Goal: Contribute content: Add original content to the website for others to see

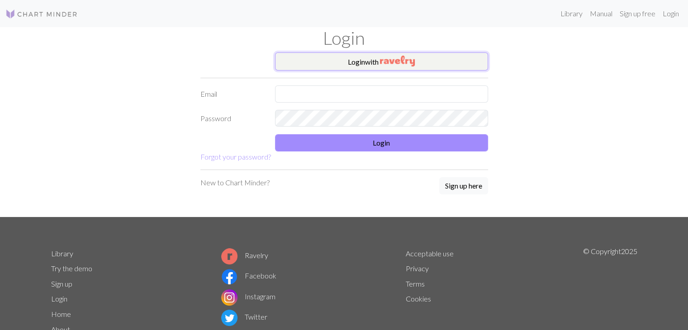
click at [396, 56] on img "button" at bounding box center [397, 61] width 35 height 11
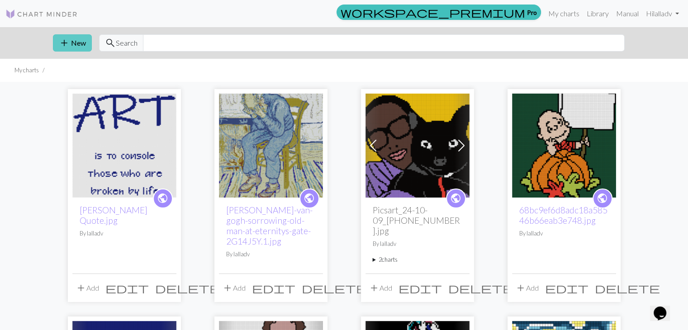
click at [54, 44] on button "add New" at bounding box center [72, 42] width 39 height 17
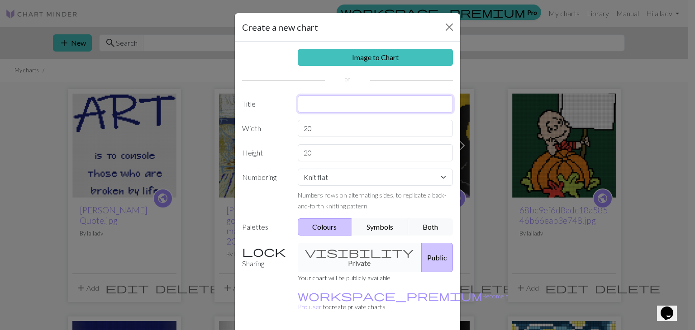
click at [358, 101] on input "text" at bounding box center [376, 103] width 156 height 17
type input "Authentic Western Art"
click at [378, 57] on link "Image to Chart" at bounding box center [376, 57] width 156 height 17
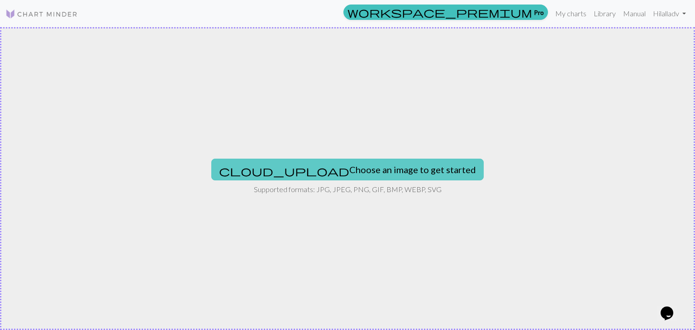
click at [327, 167] on button "cloud_upload Choose an image to get started" at bounding box center [347, 170] width 272 height 22
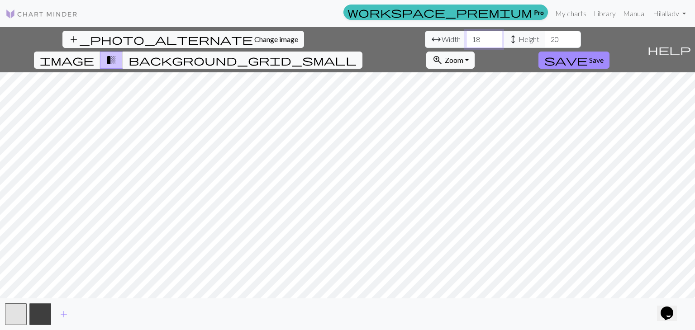
click at [466, 36] on input "18" at bounding box center [484, 39] width 36 height 17
click at [466, 37] on input "19" at bounding box center [484, 39] width 36 height 17
click at [466, 37] on input "20" at bounding box center [484, 39] width 36 height 17
click at [466, 35] on input "21" at bounding box center [484, 39] width 36 height 17
type input "22"
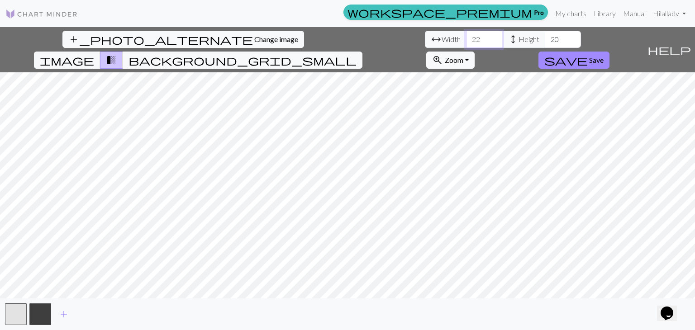
click at [466, 35] on input "22" at bounding box center [484, 39] width 36 height 17
click at [545, 42] on input "20" at bounding box center [563, 39] width 36 height 17
click at [545, 35] on input "21" at bounding box center [563, 39] width 36 height 17
click at [545, 35] on input "22" at bounding box center [563, 39] width 36 height 17
click at [545, 35] on input "23" at bounding box center [563, 39] width 36 height 17
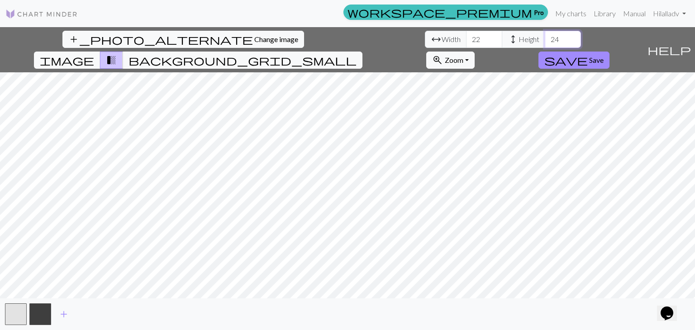
type input "24"
click at [545, 35] on input "24" at bounding box center [563, 39] width 36 height 17
click at [466, 35] on input "23" at bounding box center [484, 39] width 36 height 17
click at [466, 35] on input "24" at bounding box center [484, 39] width 36 height 17
click at [466, 35] on input "25" at bounding box center [484, 39] width 36 height 17
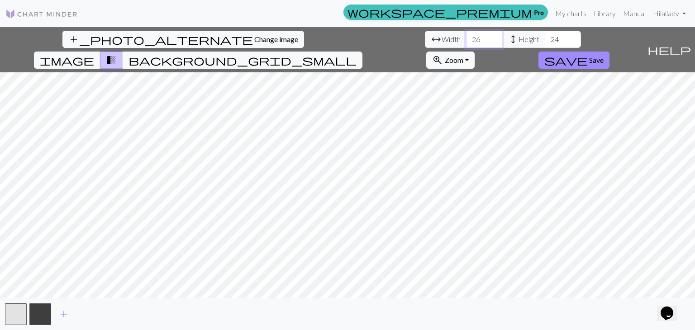
type input "26"
click at [466, 35] on input "26" at bounding box center [484, 39] width 36 height 17
click at [545, 37] on input "25" at bounding box center [563, 39] width 36 height 17
type input "26"
click at [545, 37] on input "26" at bounding box center [563, 39] width 36 height 17
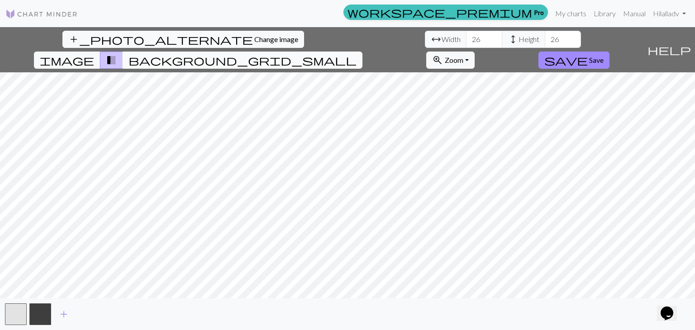
click at [357, 54] on span "background_grid_small" at bounding box center [243, 60] width 228 height 13
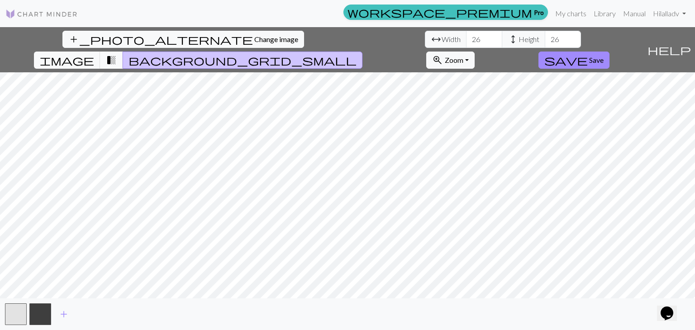
click at [117, 54] on span "transition_fade" at bounding box center [111, 60] width 11 height 13
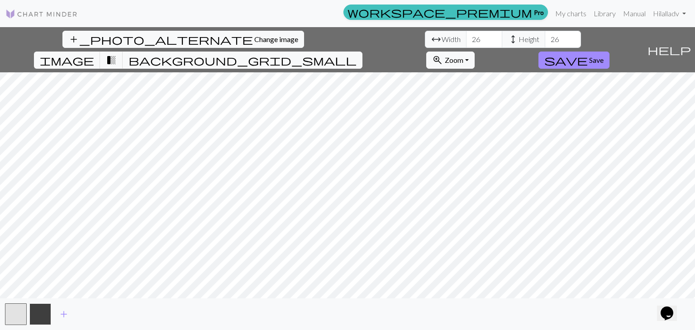
click at [40, 313] on button "button" at bounding box center [40, 315] width 22 height 22
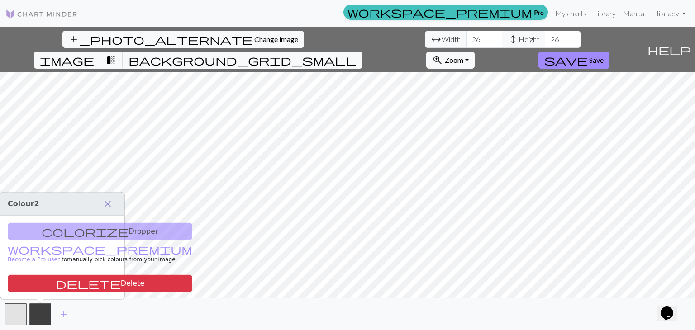
click at [106, 205] on span "close" at bounding box center [107, 204] width 11 height 13
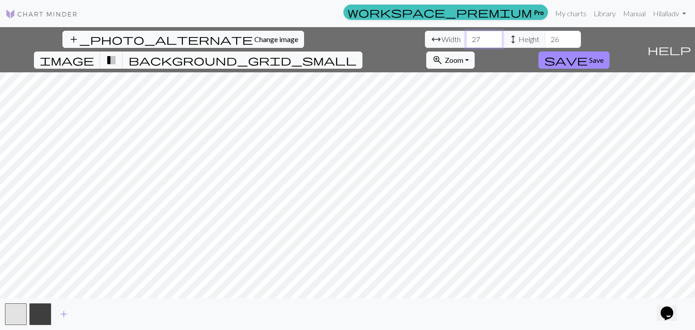
click at [466, 37] on input "27" at bounding box center [484, 39] width 36 height 17
type input "28"
click at [466, 37] on input "28" at bounding box center [484, 39] width 36 height 17
click at [545, 37] on input "27" at bounding box center [563, 39] width 36 height 17
type input "28"
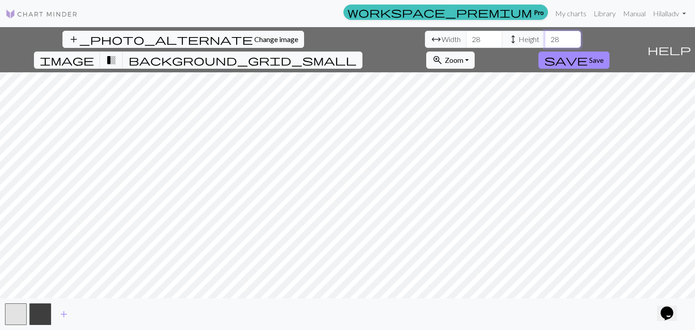
click at [545, 37] on input "28" at bounding box center [563, 39] width 36 height 17
click at [604, 56] on span "Save" at bounding box center [596, 60] width 14 height 9
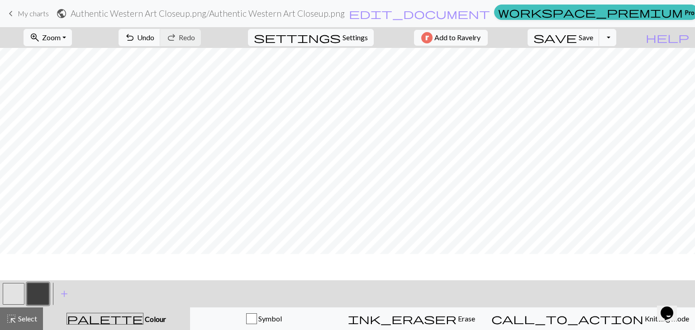
scroll to position [53, 0]
click at [13, 289] on button "button" at bounding box center [14, 294] width 22 height 22
click at [38, 294] on button "button" at bounding box center [38, 294] width 22 height 22
click at [31, 296] on button "button" at bounding box center [38, 294] width 22 height 22
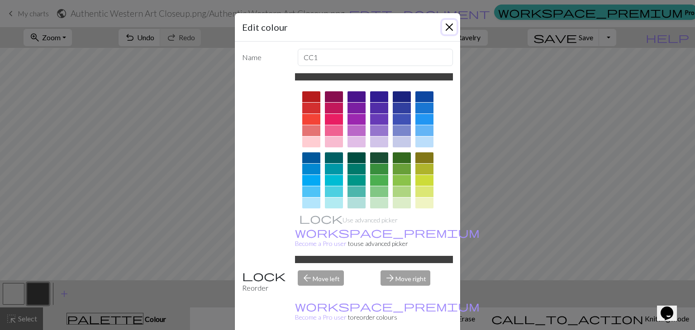
click at [442, 26] on button "Close" at bounding box center [449, 27] width 14 height 14
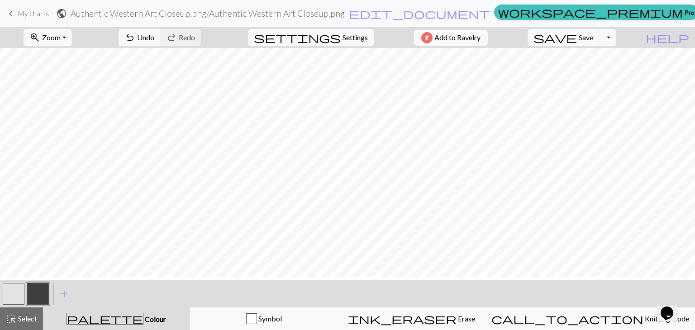
scroll to position [0, 0]
click at [16, 292] on button "button" at bounding box center [14, 294] width 22 height 22
click at [36, 288] on button "button" at bounding box center [38, 294] width 22 height 22
click at [10, 292] on button "button" at bounding box center [14, 294] width 22 height 22
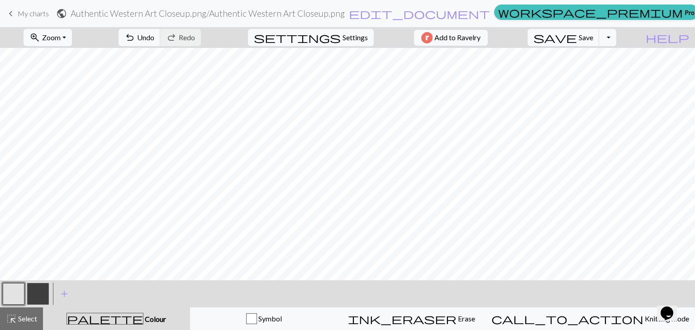
click at [37, 286] on button "button" at bounding box center [38, 294] width 22 height 22
click at [15, 292] on button "button" at bounding box center [14, 294] width 22 height 22
click at [37, 292] on button "button" at bounding box center [38, 294] width 22 height 22
click at [16, 292] on button "button" at bounding box center [14, 294] width 22 height 22
click at [39, 292] on button "button" at bounding box center [38, 294] width 22 height 22
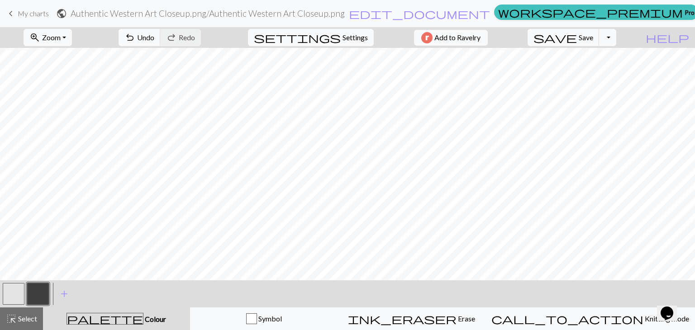
click at [17, 293] on button "button" at bounding box center [14, 294] width 22 height 22
click at [32, 288] on button "button" at bounding box center [38, 294] width 22 height 22
click at [16, 296] on button "button" at bounding box center [14, 294] width 22 height 22
click at [38, 293] on button "button" at bounding box center [38, 294] width 22 height 22
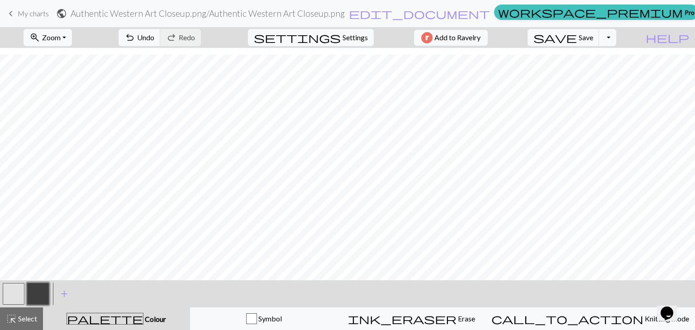
click at [16, 297] on button "button" at bounding box center [14, 294] width 22 height 22
click at [37, 295] on button "button" at bounding box center [38, 294] width 22 height 22
click at [14, 301] on button "button" at bounding box center [14, 294] width 22 height 22
click at [40, 298] on button "button" at bounding box center [38, 294] width 22 height 22
click at [7, 296] on button "button" at bounding box center [14, 294] width 22 height 22
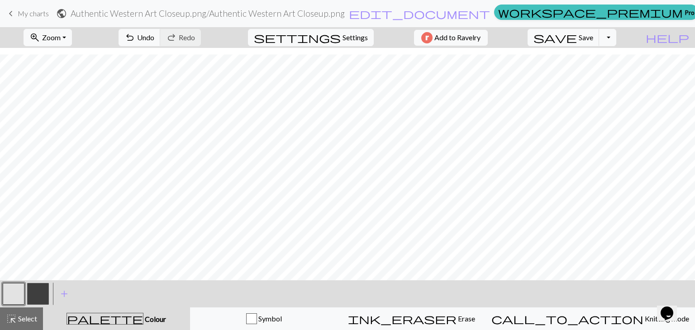
click at [33, 289] on button "button" at bounding box center [38, 294] width 22 height 22
click at [15, 290] on button "button" at bounding box center [14, 294] width 22 height 22
click at [37, 294] on button "button" at bounding box center [38, 294] width 22 height 22
click at [577, 41] on span "save" at bounding box center [555, 37] width 43 height 13
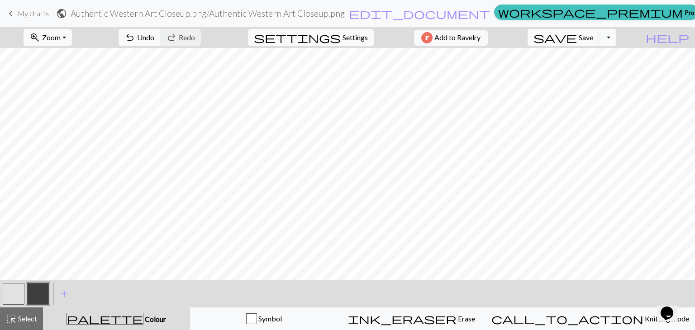
click at [17, 302] on button "button" at bounding box center [14, 294] width 22 height 22
click at [37, 292] on button "button" at bounding box center [38, 294] width 22 height 22
click at [7, 290] on button "button" at bounding box center [14, 294] width 22 height 22
click at [42, 285] on button "button" at bounding box center [38, 294] width 22 height 22
click at [11, 294] on button "button" at bounding box center [14, 294] width 22 height 22
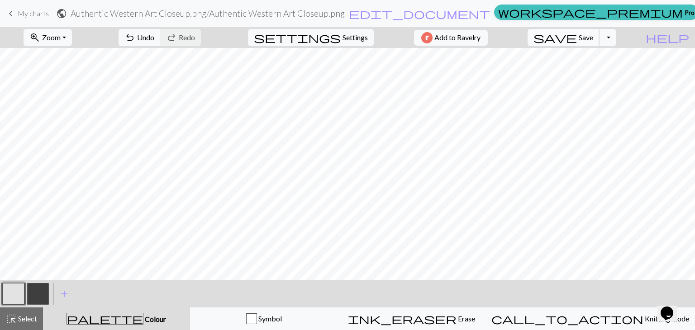
click at [593, 38] on span "Save" at bounding box center [586, 37] width 14 height 9
click at [61, 33] on span "Zoom" at bounding box center [51, 37] width 19 height 9
click at [67, 82] on button "Fit height" at bounding box center [60, 86] width 72 height 14
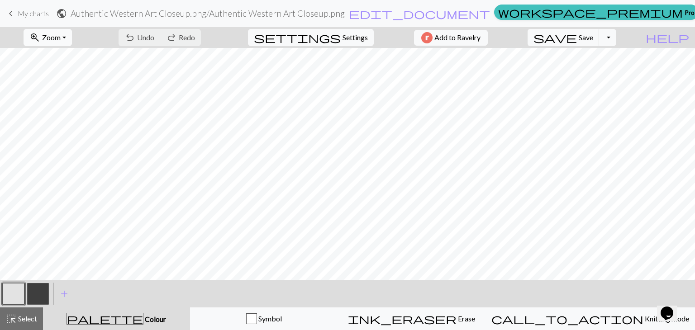
click at [72, 33] on button "zoom_in Zoom Zoom" at bounding box center [48, 37] width 48 height 17
click at [75, 72] on button "Fit width" at bounding box center [60, 72] width 72 height 14
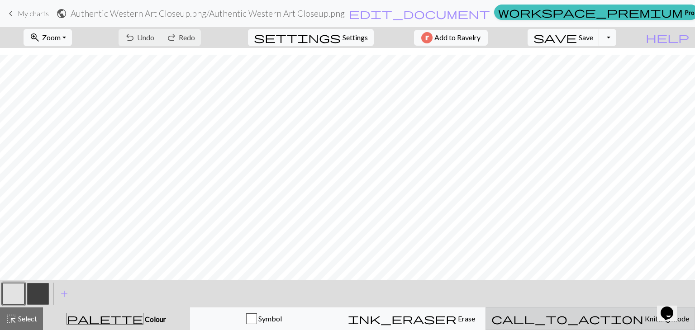
click at [614, 327] on button "call_to_action Knitting mode Knitting mode" at bounding box center [591, 319] width 210 height 23
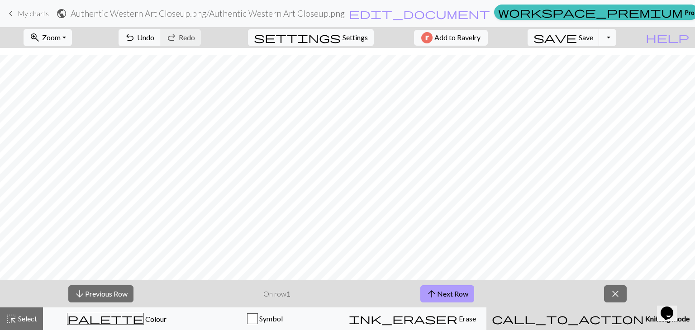
click at [445, 294] on button "arrow_upward Next Row" at bounding box center [447, 294] width 54 height 17
drag, startPoint x: 38, startPoint y: 12, endPoint x: 416, endPoint y: 44, distance: 379.7
click at [38, 12] on span "My charts" at bounding box center [33, 13] width 31 height 9
click at [597, 42] on button "save Save Save" at bounding box center [564, 37] width 72 height 17
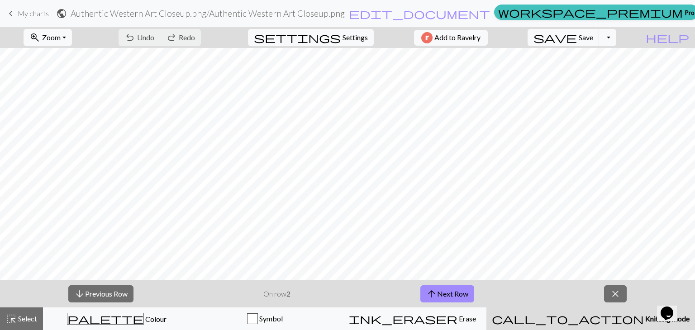
click at [11, 15] on div "Chart saved" at bounding box center [347, 18] width 695 height 36
click at [37, 13] on span "My charts" at bounding box center [33, 13] width 31 height 9
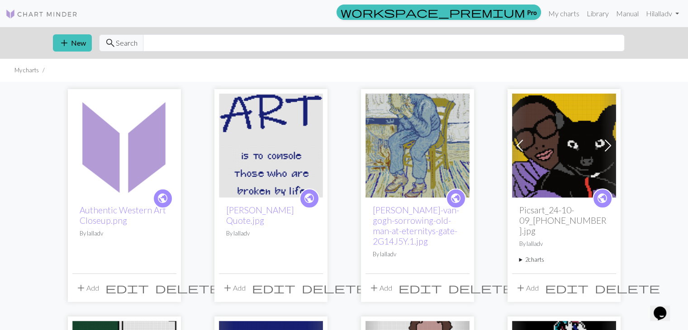
click at [89, 291] on button "add Add" at bounding box center [87, 288] width 30 height 17
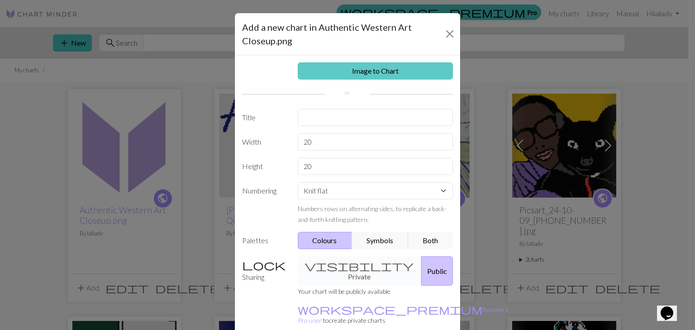
click at [361, 68] on link "Image to Chart" at bounding box center [376, 70] width 156 height 17
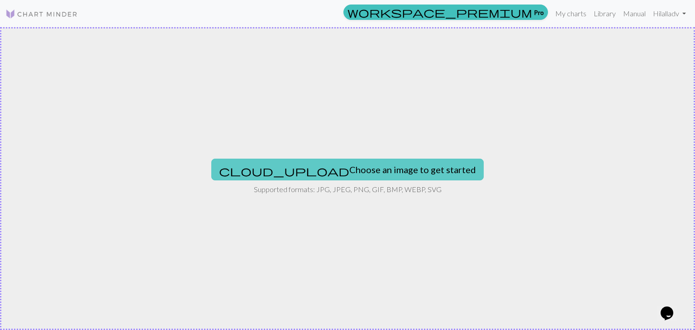
click at [382, 167] on button "cloud_upload Choose an image to get started" at bounding box center [347, 170] width 272 height 22
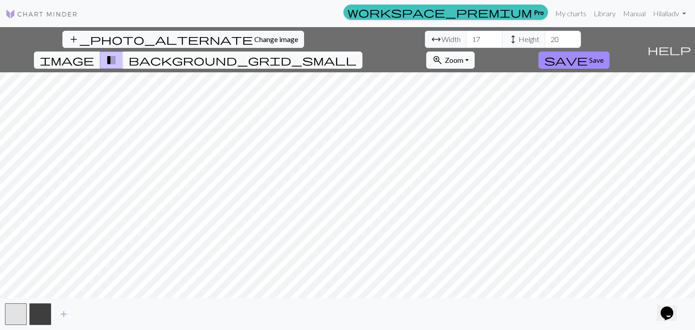
click at [471, 311] on div "add_photo_alternate Change image arrow_range Width 17 height Height 20 image tr…" at bounding box center [347, 178] width 695 height 303
click at [456, 298] on div "add_photo_alternate Change image arrow_range Width 17 height Height 20 image tr…" at bounding box center [347, 178] width 695 height 303
click at [466, 33] on input "17" at bounding box center [484, 39] width 36 height 17
type input "1"
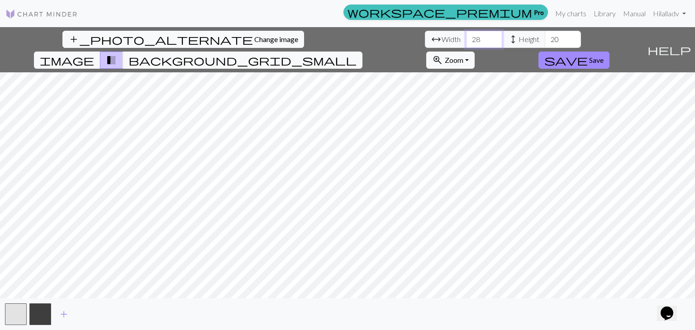
type input "28"
click at [545, 37] on input "20" at bounding box center [563, 39] width 36 height 17
click at [545, 37] on input "21" at bounding box center [563, 39] width 36 height 17
click at [545, 36] on input "22" at bounding box center [563, 39] width 36 height 17
click at [545, 36] on input "23" at bounding box center [563, 39] width 36 height 17
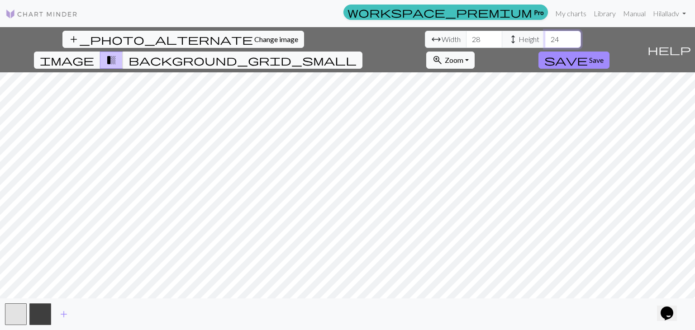
click at [545, 36] on input "24" at bounding box center [563, 39] width 36 height 17
click at [545, 36] on input "25" at bounding box center [563, 39] width 36 height 17
click at [545, 36] on input "26" at bounding box center [563, 39] width 36 height 17
click at [545, 36] on input "27" at bounding box center [563, 39] width 36 height 17
click at [545, 36] on input "28" at bounding box center [563, 39] width 36 height 17
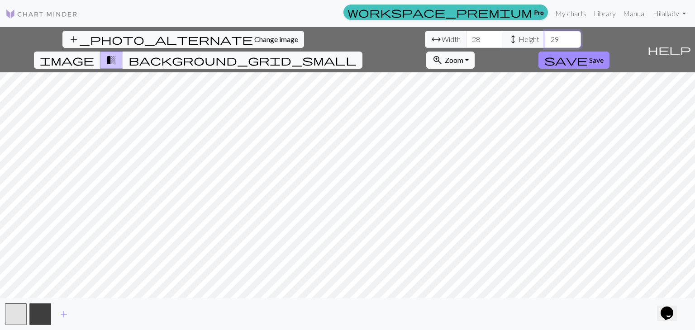
click at [545, 36] on input "29" at bounding box center [563, 39] width 36 height 17
click at [545, 36] on input "30" at bounding box center [563, 39] width 36 height 17
click at [545, 36] on input "31" at bounding box center [563, 39] width 36 height 17
click at [545, 36] on input "32" at bounding box center [563, 39] width 36 height 17
click at [545, 36] on input "33" at bounding box center [563, 39] width 36 height 17
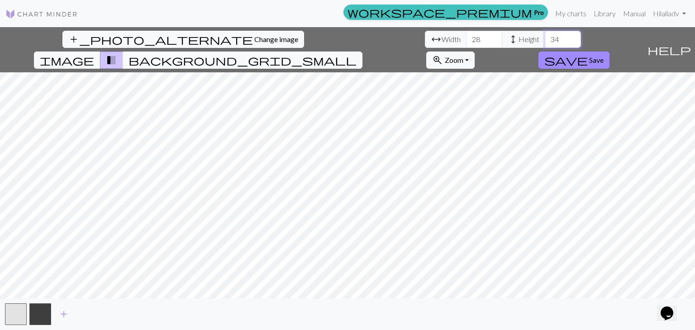
click at [545, 36] on input "34" at bounding box center [563, 39] width 36 height 17
type input "35"
click at [545, 37] on input "35" at bounding box center [563, 39] width 36 height 17
click at [610, 52] on button "save Save" at bounding box center [574, 60] width 71 height 17
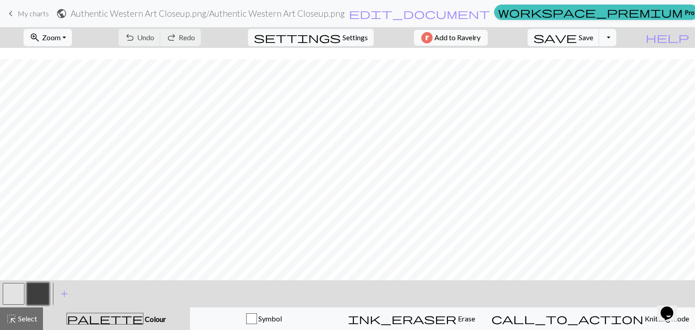
scroll to position [132, 0]
click at [10, 294] on button "button" at bounding box center [14, 294] width 22 height 22
click at [37, 289] on button "button" at bounding box center [38, 294] width 22 height 22
drag, startPoint x: 15, startPoint y: 287, endPoint x: 27, endPoint y: 281, distance: 13.4
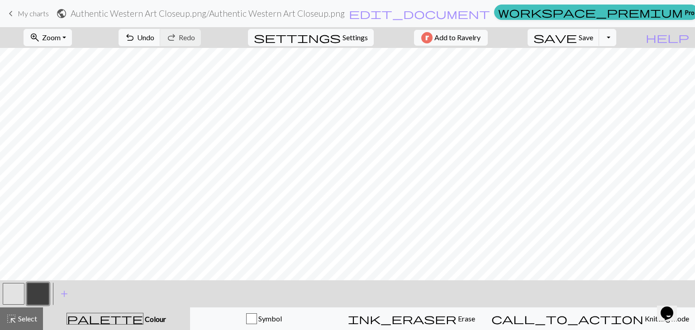
click at [14, 287] on button "button" at bounding box center [14, 294] width 22 height 22
click at [35, 300] on button "button" at bounding box center [38, 294] width 22 height 22
click at [23, 291] on button "button" at bounding box center [14, 294] width 22 height 22
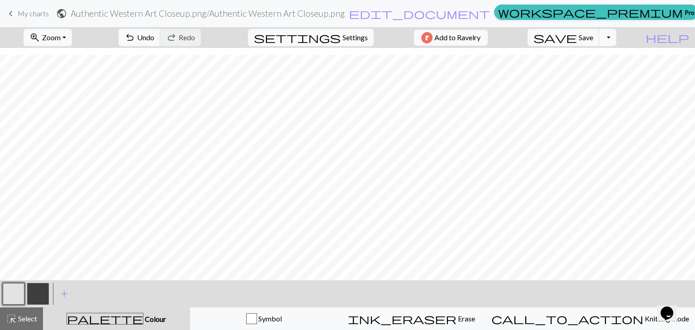
click at [30, 294] on button "button" at bounding box center [38, 294] width 22 height 22
click at [135, 39] on span "undo" at bounding box center [129, 37] width 11 height 13
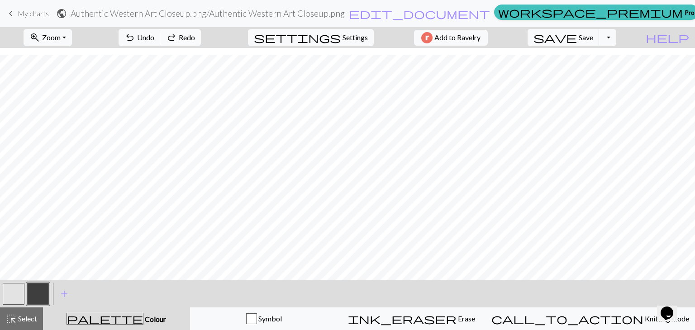
click at [177, 37] on span "redo" at bounding box center [171, 37] width 11 height 13
click at [15, 296] on button "button" at bounding box center [14, 294] width 22 height 22
click at [32, 289] on button "button" at bounding box center [38, 294] width 22 height 22
click at [22, 288] on button "button" at bounding box center [14, 294] width 22 height 22
click at [43, 288] on button "button" at bounding box center [38, 294] width 22 height 22
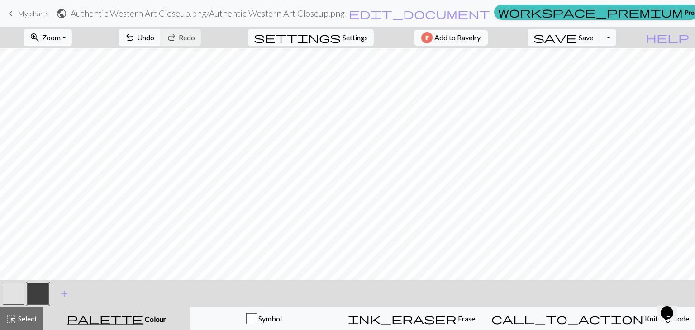
scroll to position [45, 0]
click at [14, 293] on button "button" at bounding box center [14, 294] width 22 height 22
click at [28, 288] on button "button" at bounding box center [38, 294] width 22 height 22
click at [34, 296] on button "button" at bounding box center [38, 294] width 22 height 22
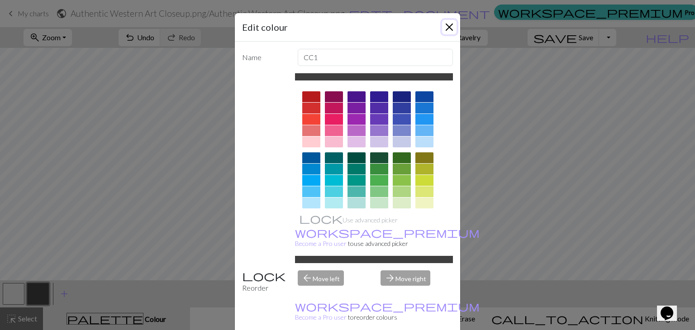
click at [443, 24] on button "Close" at bounding box center [449, 27] width 14 height 14
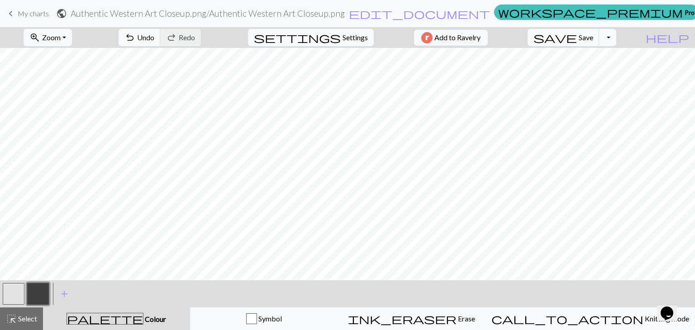
click at [14, 294] on button "button" at bounding box center [14, 294] width 22 height 22
click at [42, 293] on button "button" at bounding box center [38, 294] width 22 height 22
click at [18, 294] on button "button" at bounding box center [14, 294] width 22 height 22
drag, startPoint x: 39, startPoint y: 295, endPoint x: 52, endPoint y: 285, distance: 16.1
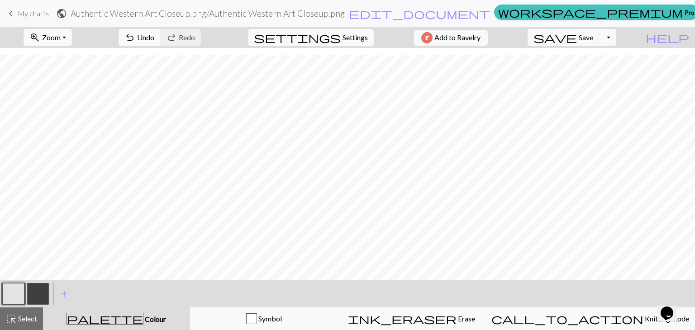
click at [39, 295] on button "button" at bounding box center [38, 294] width 22 height 22
drag, startPoint x: 16, startPoint y: 293, endPoint x: 21, endPoint y: 286, distance: 9.2
click at [16, 294] on button "button" at bounding box center [14, 294] width 22 height 22
click at [44, 290] on button "button" at bounding box center [38, 294] width 22 height 22
click at [40, 295] on button "button" at bounding box center [38, 294] width 22 height 22
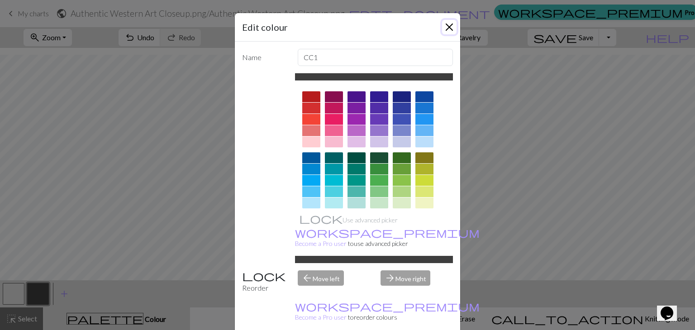
click at [443, 28] on button "Close" at bounding box center [449, 27] width 14 height 14
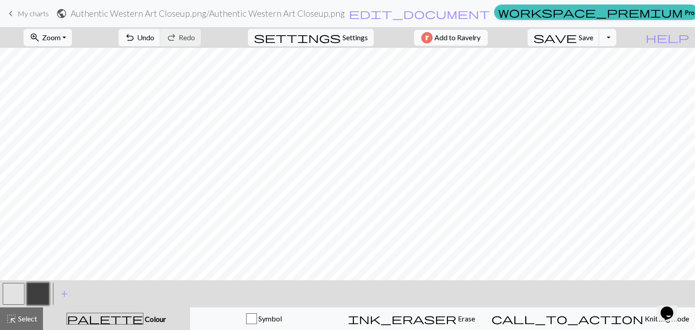
scroll to position [86, 0]
click at [12, 292] on button "button" at bounding box center [14, 294] width 22 height 22
click at [32, 287] on button "button" at bounding box center [38, 294] width 22 height 22
click at [21, 295] on button "button" at bounding box center [14, 294] width 22 height 22
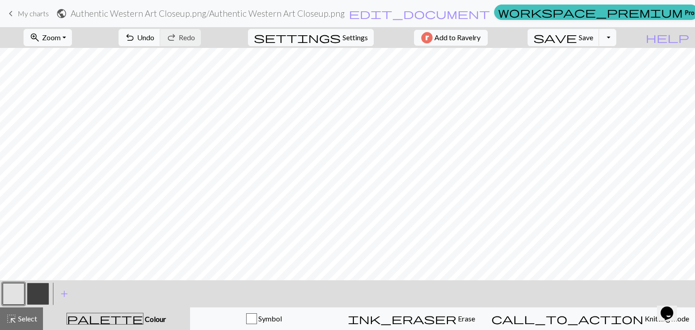
click at [38, 295] on button "button" at bounding box center [38, 294] width 22 height 22
click at [16, 292] on button "button" at bounding box center [14, 294] width 22 height 22
drag, startPoint x: 48, startPoint y: 291, endPoint x: 54, endPoint y: 277, distance: 14.8
click at [47, 291] on button "button" at bounding box center [38, 294] width 22 height 22
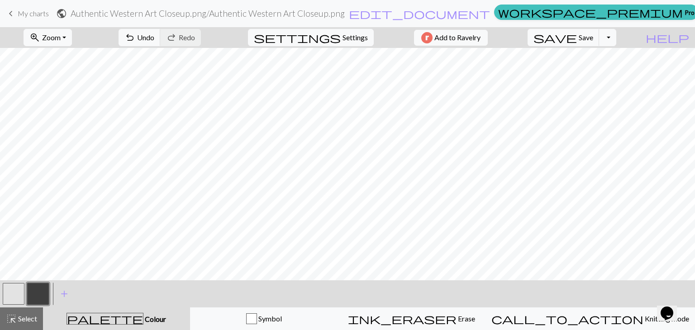
drag, startPoint x: 21, startPoint y: 288, endPoint x: 32, endPoint y: 282, distance: 12.0
click at [21, 289] on button "button" at bounding box center [14, 294] width 22 height 22
click at [37, 290] on button "button" at bounding box center [38, 294] width 22 height 22
click at [18, 299] on button "button" at bounding box center [14, 294] width 22 height 22
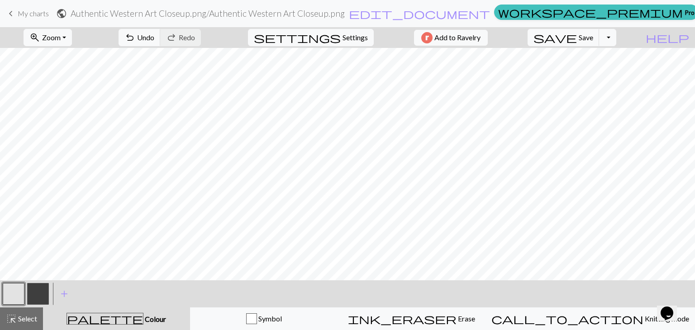
click at [34, 299] on button "button" at bounding box center [38, 294] width 22 height 22
click at [135, 39] on span "undo" at bounding box center [129, 37] width 11 height 13
click at [135, 33] on span "undo" at bounding box center [129, 37] width 11 height 13
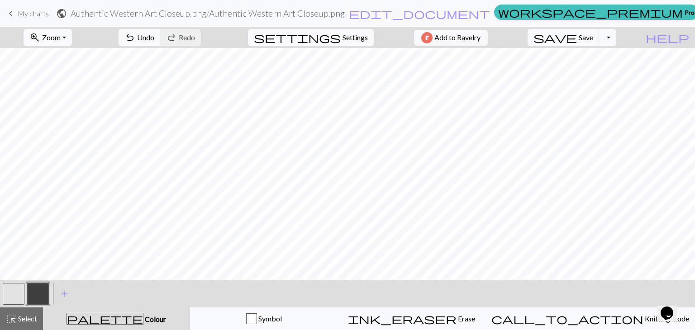
click at [60, 43] on button "zoom_in Zoom Zoom" at bounding box center [48, 37] width 48 height 17
click at [64, 82] on button "Fit height" at bounding box center [60, 86] width 72 height 14
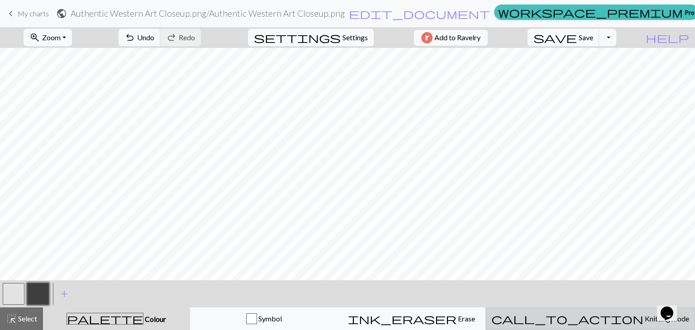
click at [644, 316] on span "Knitting mode" at bounding box center [667, 319] width 46 height 9
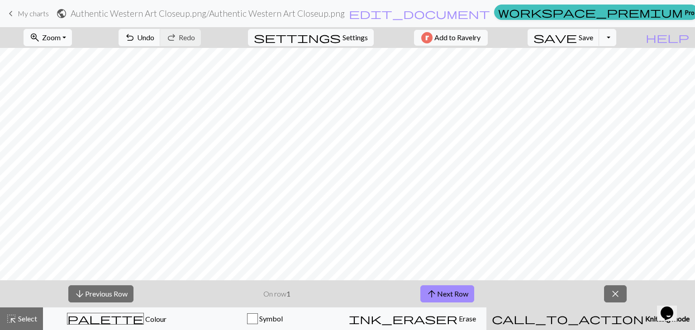
click at [59, 35] on span "Zoom" at bounding box center [51, 37] width 19 height 9
click at [62, 69] on button "Fit width" at bounding box center [60, 72] width 72 height 14
click at [437, 289] on span "arrow_upward" at bounding box center [431, 294] width 11 height 13
click at [449, 292] on button "arrow_upward Next Row" at bounding box center [447, 294] width 54 height 17
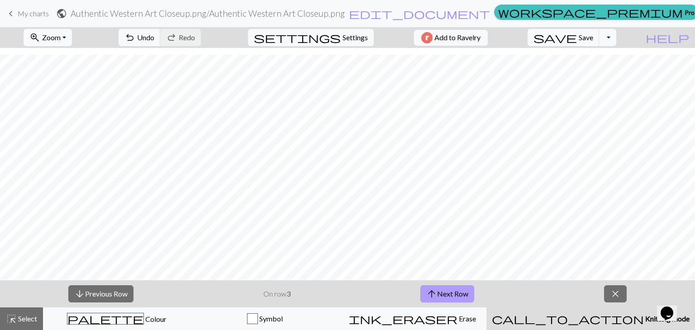
click at [450, 291] on button "arrow_upward Next Row" at bounding box center [447, 294] width 54 height 17
click at [467, 296] on button "arrow_upward Next Row" at bounding box center [447, 294] width 54 height 17
click at [440, 296] on button "arrow_upward Next Row" at bounding box center [447, 294] width 54 height 17
click at [445, 296] on button "arrow_upward Next Row" at bounding box center [447, 294] width 54 height 17
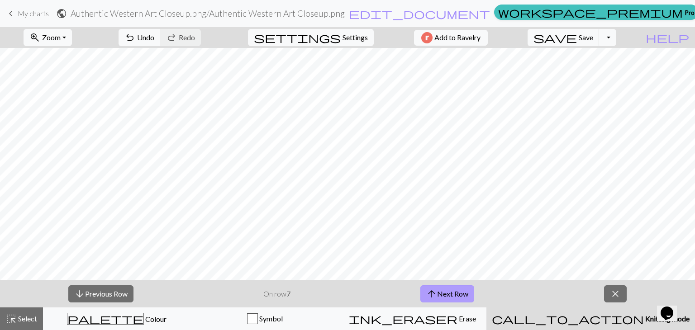
click at [455, 291] on button "arrow_upward Next Row" at bounding box center [447, 294] width 54 height 17
click at [467, 290] on button "arrow_upward Next Row" at bounding box center [447, 294] width 54 height 17
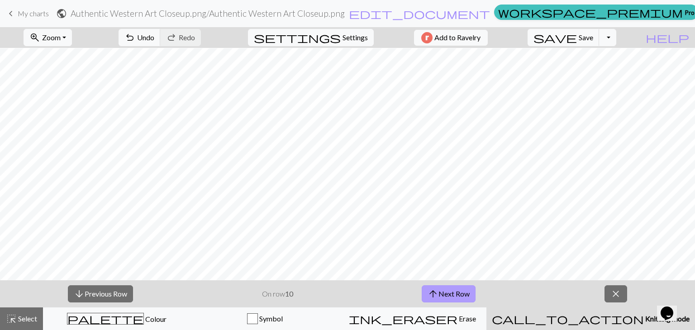
click at [469, 289] on button "arrow_upward Next Row" at bounding box center [449, 294] width 54 height 17
click at [440, 296] on button "arrow_upward Next Row" at bounding box center [449, 294] width 54 height 17
click at [466, 292] on button "arrow_upward Next Row" at bounding box center [449, 294] width 54 height 17
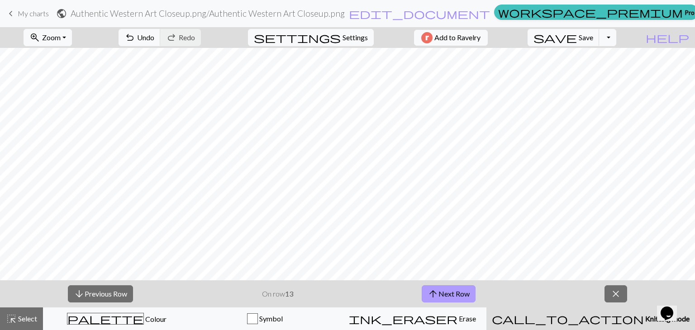
click at [468, 291] on button "arrow_upward Next Row" at bounding box center [449, 294] width 54 height 17
click at [449, 296] on button "arrow_upward Next Row" at bounding box center [449, 294] width 54 height 17
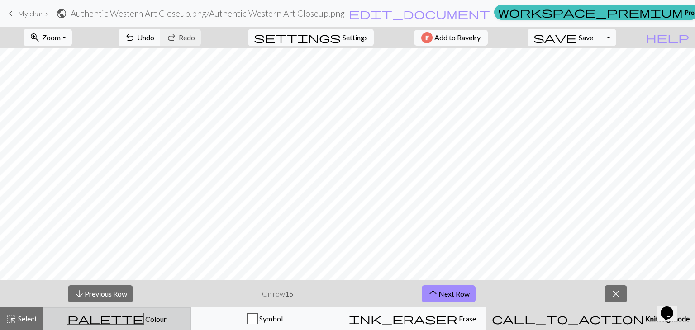
click at [110, 322] on span "palette" at bounding box center [105, 319] width 76 height 13
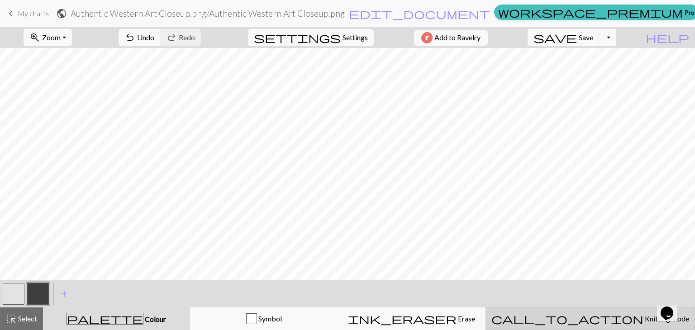
click at [586, 314] on span "call_to_action" at bounding box center [567, 319] width 152 height 13
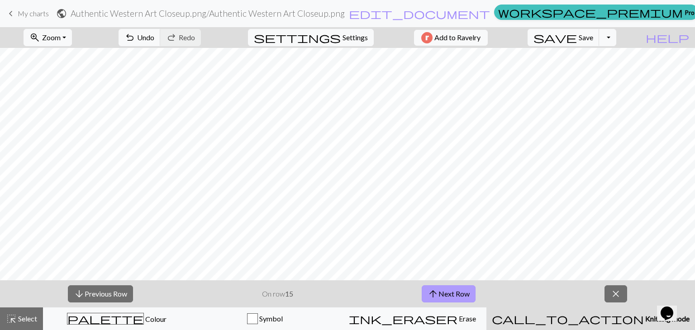
click at [462, 290] on button "arrow_upward Next Row" at bounding box center [449, 294] width 54 height 17
click at [464, 294] on button "arrow_upward Next Row" at bounding box center [449, 294] width 54 height 17
click at [462, 295] on button "arrow_upward Next Row" at bounding box center [449, 294] width 54 height 17
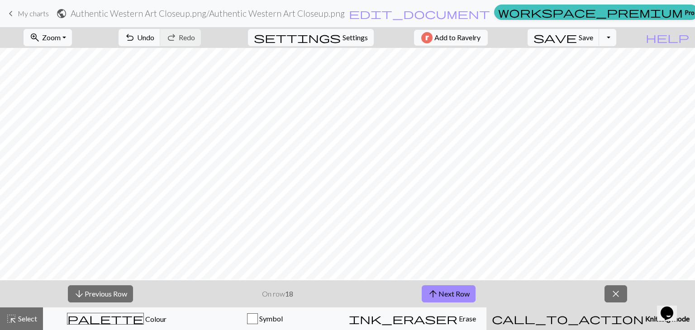
scroll to position [165, 0]
click at [427, 289] on button "arrow_upward Next Row" at bounding box center [449, 294] width 54 height 17
click at [465, 297] on button "arrow_upward Next Row" at bounding box center [449, 294] width 54 height 17
click at [443, 293] on button "arrow_upward Next Row" at bounding box center [449, 294] width 54 height 17
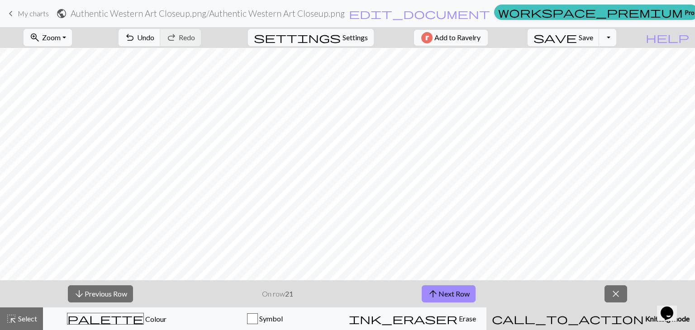
scroll to position [116, 0]
click at [462, 292] on button "arrow_upward Next Row" at bounding box center [449, 294] width 54 height 17
click at [450, 295] on button "arrow_upward Next Row" at bounding box center [449, 294] width 54 height 17
click at [463, 296] on button "arrow_upward Next Row" at bounding box center [449, 294] width 54 height 17
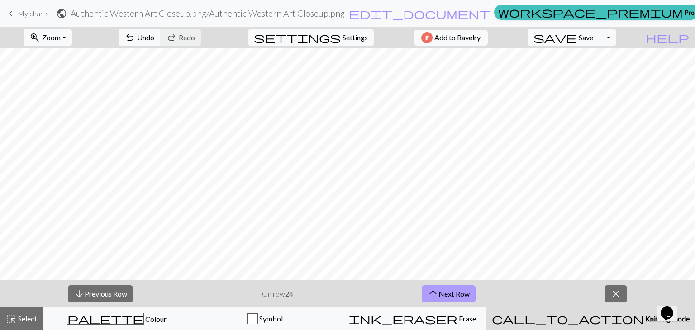
click at [463, 294] on button "arrow_upward Next Row" at bounding box center [449, 294] width 54 height 17
click at [463, 293] on button "arrow_upward Next Row" at bounding box center [449, 294] width 54 height 17
click at [466, 294] on button "arrow_upward Next Row" at bounding box center [449, 294] width 54 height 17
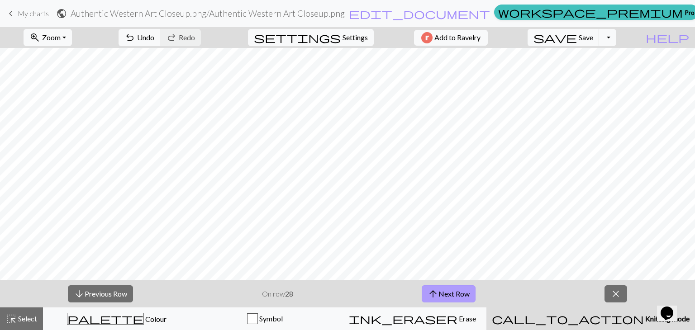
click at [447, 287] on button "arrow_upward Next Row" at bounding box center [449, 294] width 54 height 17
click at [458, 295] on button "arrow_upward Next Row" at bounding box center [449, 294] width 54 height 17
click at [443, 296] on button "arrow_upward Next Row" at bounding box center [449, 294] width 54 height 17
click at [462, 298] on button "arrow_upward Next Row" at bounding box center [449, 294] width 54 height 17
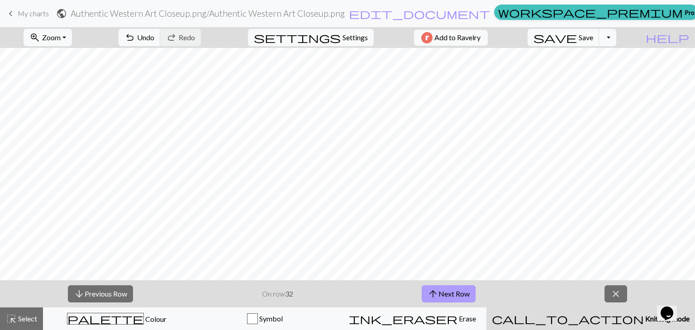
click at [458, 298] on button "arrow_upward Next Row" at bounding box center [449, 294] width 54 height 17
click at [458, 299] on button "arrow_upward Next Row" at bounding box center [449, 294] width 54 height 17
click at [596, 38] on button "save Save Save" at bounding box center [564, 37] width 72 height 17
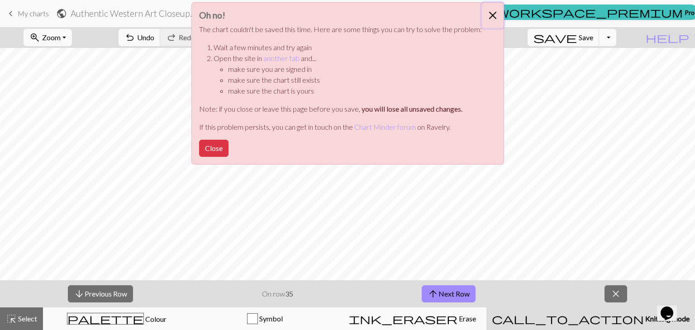
click at [489, 11] on button "Close" at bounding box center [493, 15] width 22 height 25
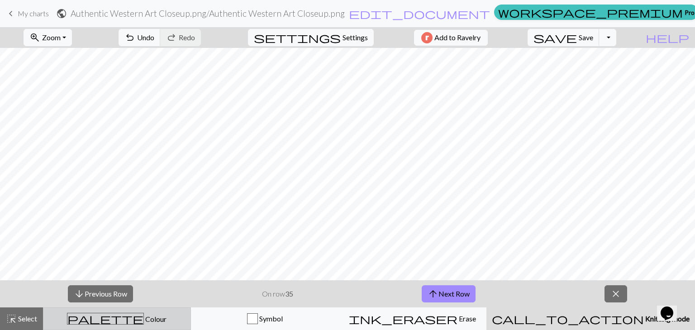
click at [103, 324] on button "palette Colour Colour" at bounding box center [117, 319] width 148 height 23
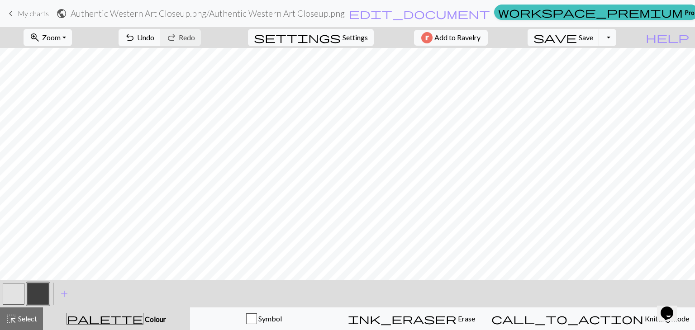
click at [594, 46] on div "save Save Save Toggle Dropdown file_copy Save a copy save_alt Download" at bounding box center [572, 37] width 102 height 21
click at [577, 43] on span "save" at bounding box center [555, 37] width 43 height 13
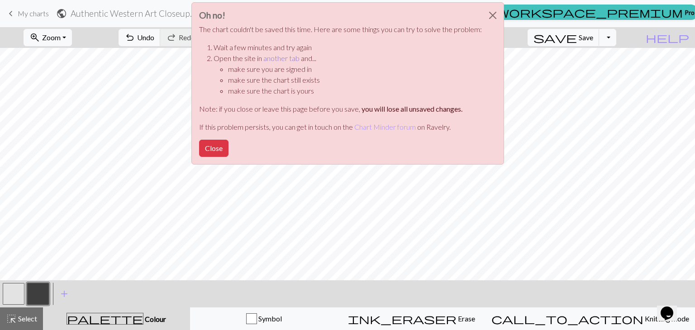
click at [278, 55] on link "another tab" at bounding box center [281, 58] width 36 height 9
drag, startPoint x: 486, startPoint y: 14, endPoint x: 531, endPoint y: 20, distance: 44.8
click at [487, 14] on button "Close" at bounding box center [493, 15] width 22 height 25
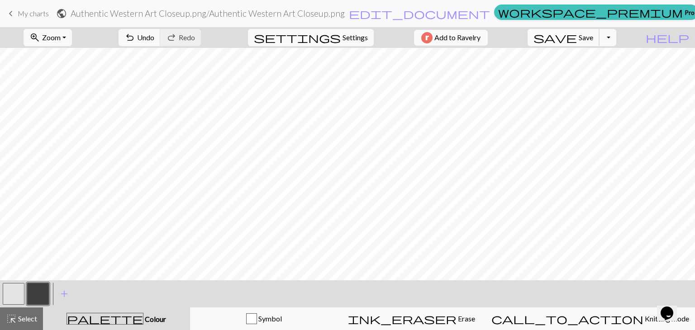
click at [577, 39] on span "save" at bounding box center [555, 37] width 43 height 13
click at [593, 37] on span "Save" at bounding box center [586, 37] width 14 height 9
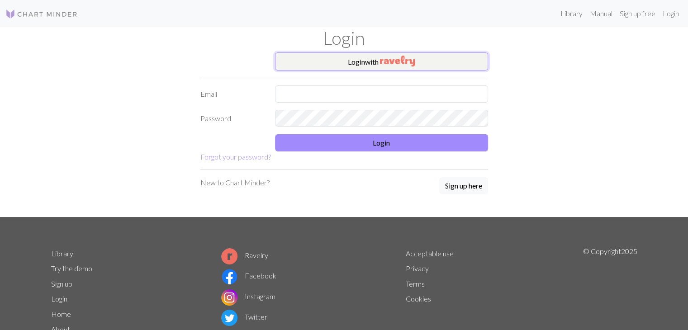
click at [361, 60] on button "Login with" at bounding box center [381, 61] width 213 height 18
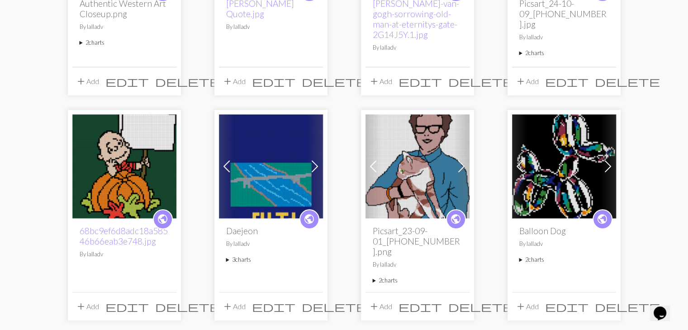
scroll to position [226, 0]
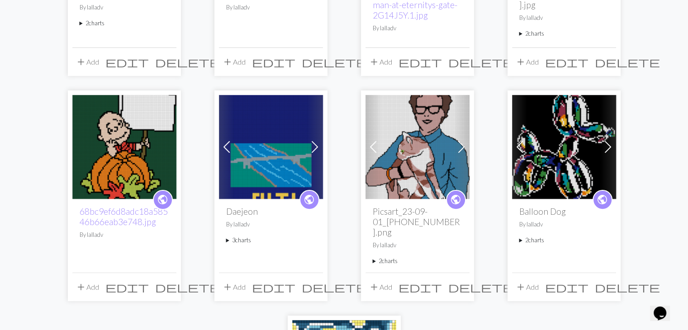
click at [313, 145] on span at bounding box center [315, 147] width 14 height 14
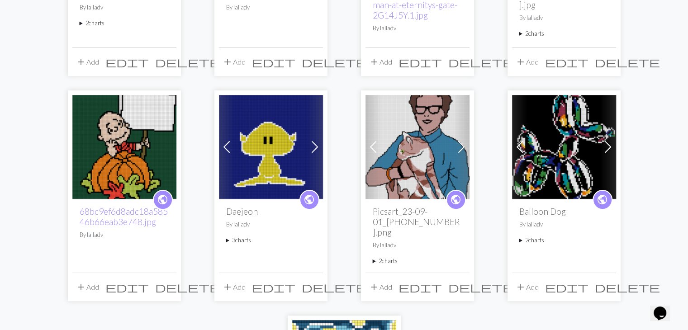
click at [313, 145] on span at bounding box center [315, 147] width 14 height 14
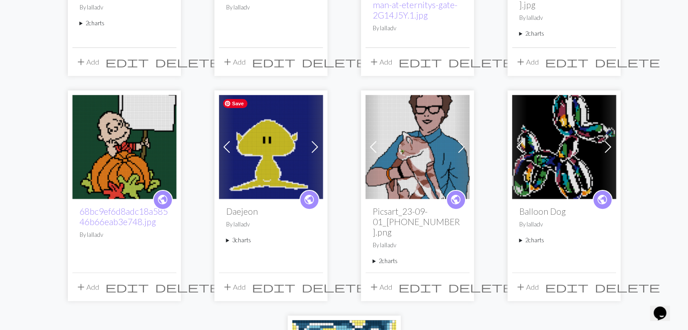
click at [231, 146] on span at bounding box center [226, 147] width 14 height 14
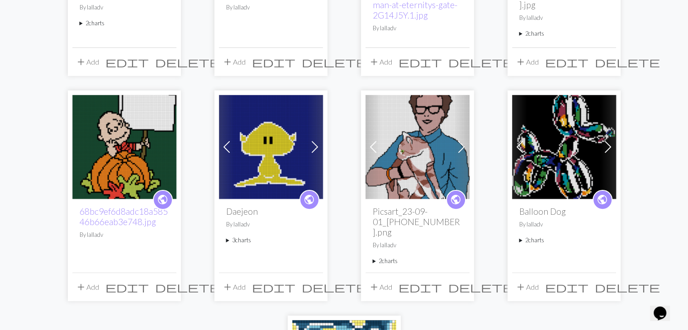
click at [320, 145] on span at bounding box center [315, 147] width 14 height 14
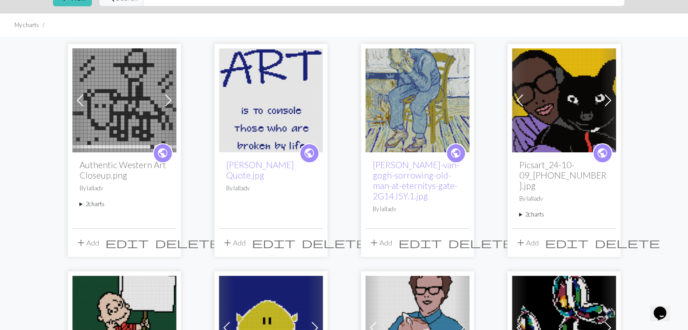
scroll to position [0, 0]
